Goal: Check status: Check status

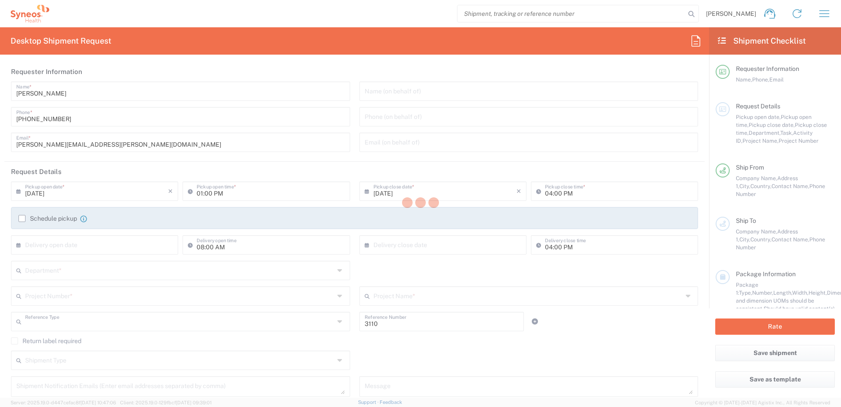
type input "Department"
type input "[GEOGRAPHIC_DATA]"
type input "Syneos Health Clinical [GEOGRAPHIC_DATA]"
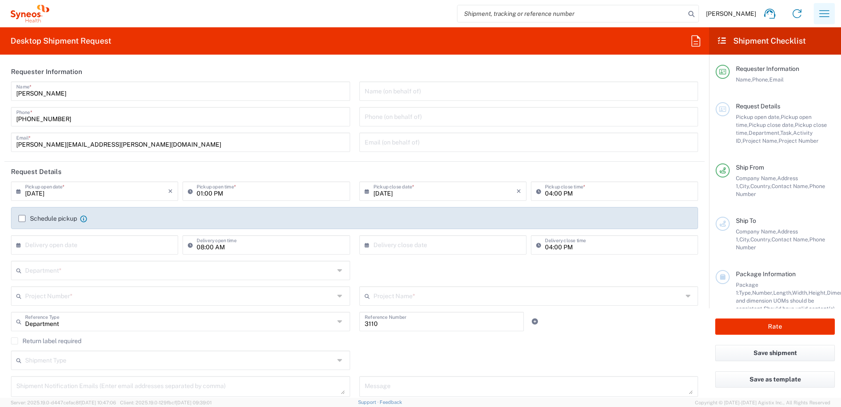
click at [818, 13] on icon "button" at bounding box center [825, 14] width 14 height 14
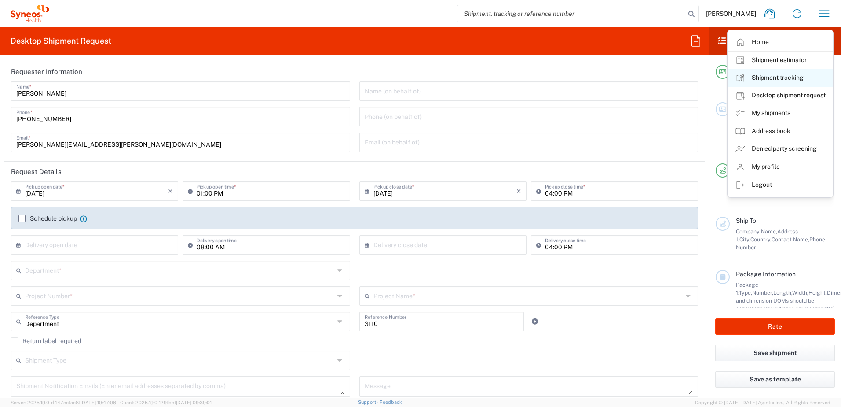
click at [775, 82] on link "Shipment tracking" at bounding box center [780, 78] width 105 height 18
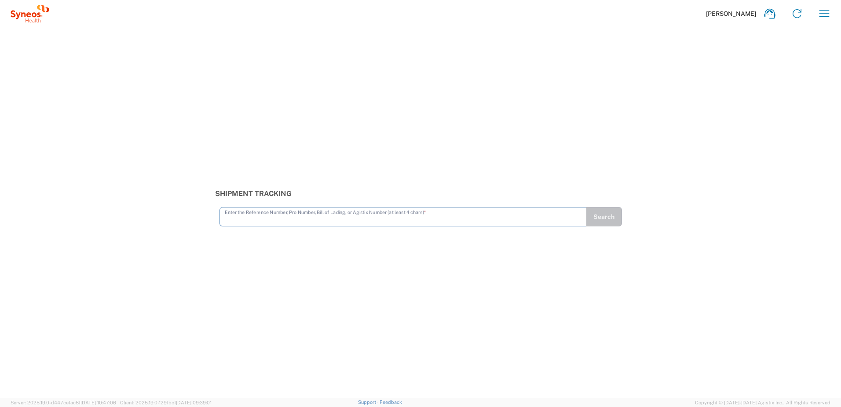
click at [334, 217] on input "text" at bounding box center [403, 215] width 357 height 15
type input "393378333593"
click at [620, 220] on button "Search" at bounding box center [604, 216] width 36 height 19
